Goal: Information Seeking & Learning: Learn about a topic

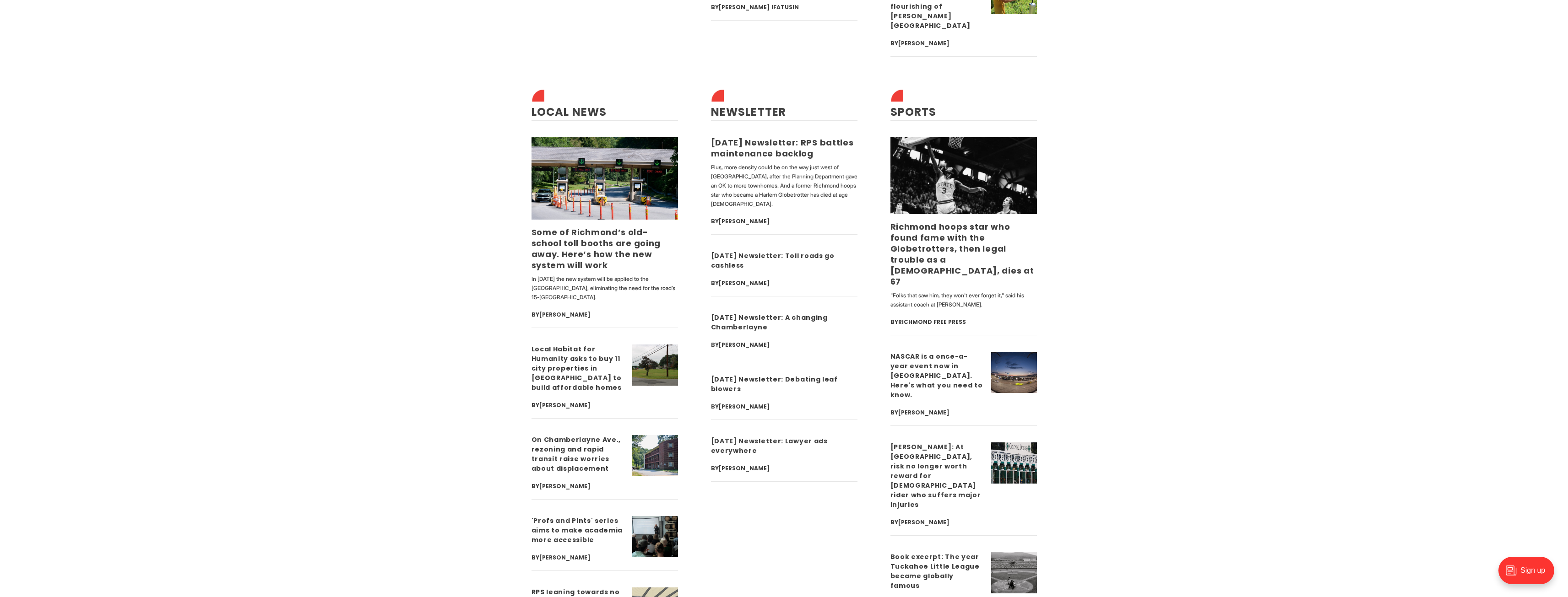
scroll to position [3066, 0]
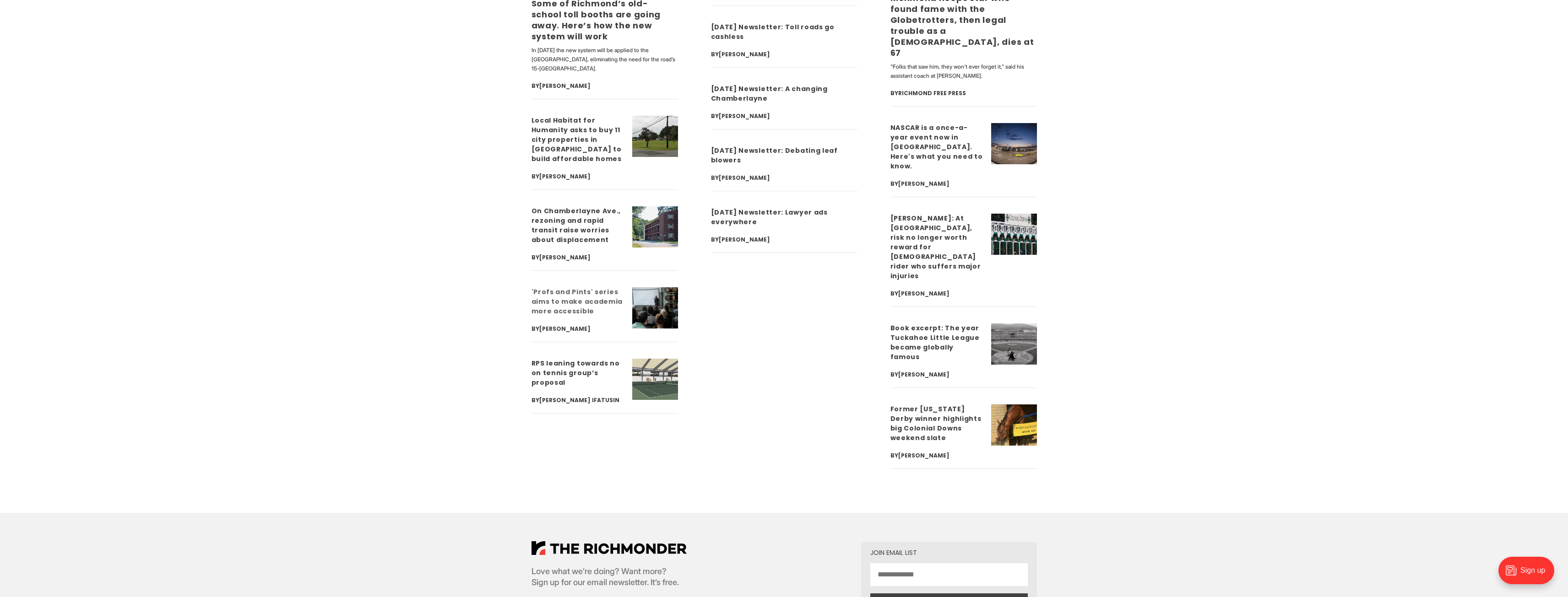
click at [577, 287] on link "'Profs and Pints' series aims to make academia more accessible" at bounding box center [577, 301] width 91 height 28
click at [580, 287] on link "'Profs and Pints' series aims to make academia more accessible" at bounding box center [577, 301] width 91 height 28
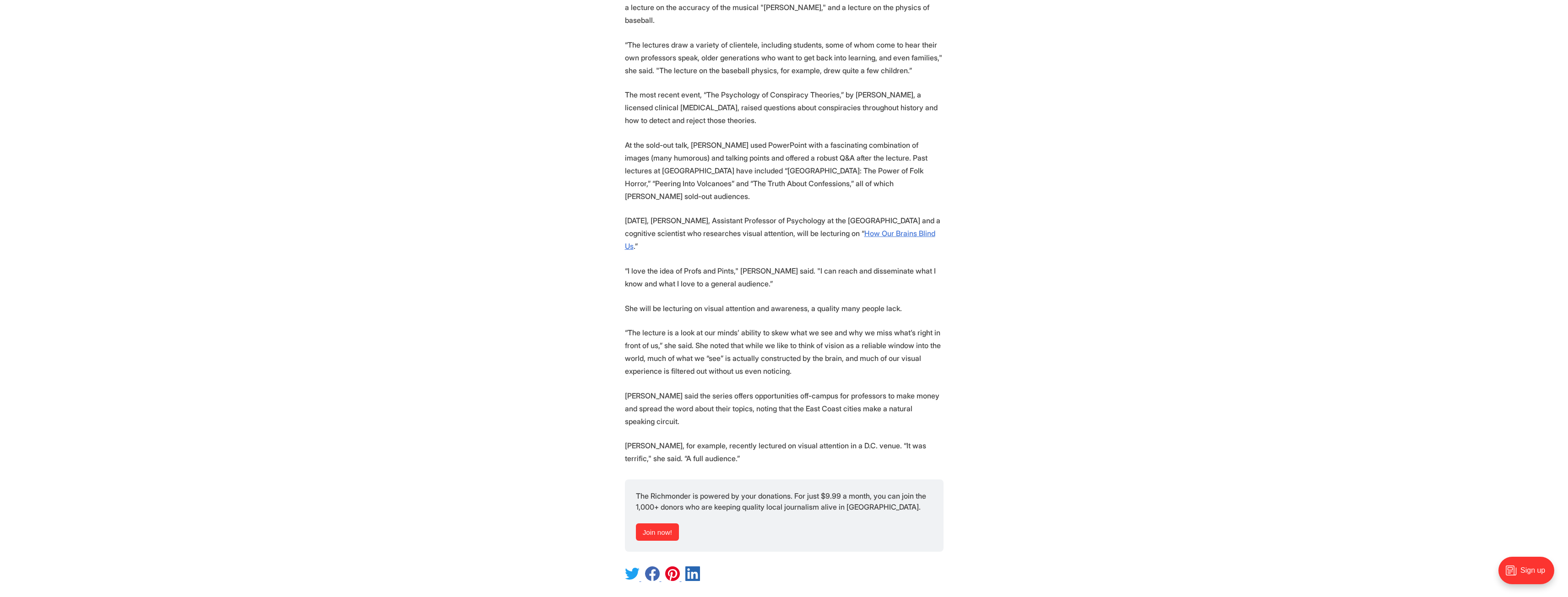
scroll to position [1007, 0]
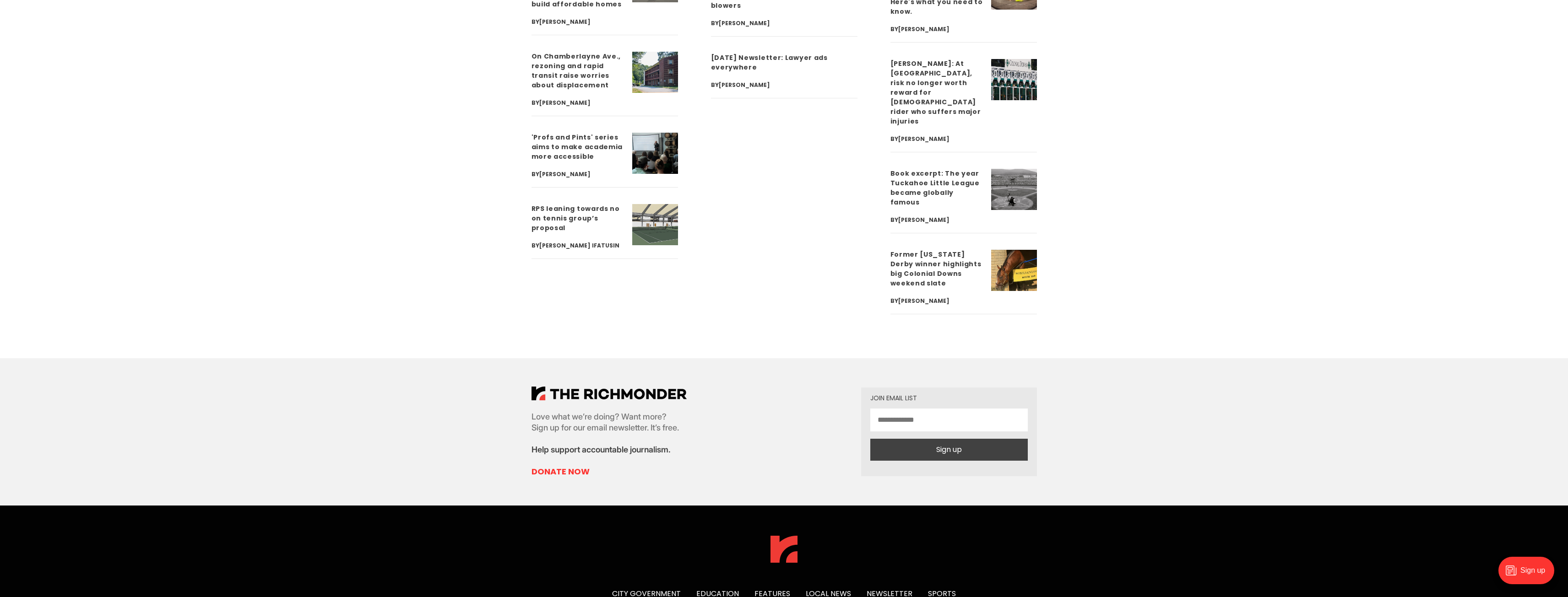
scroll to position [3066, 0]
